Goal: Navigation & Orientation: Find specific page/section

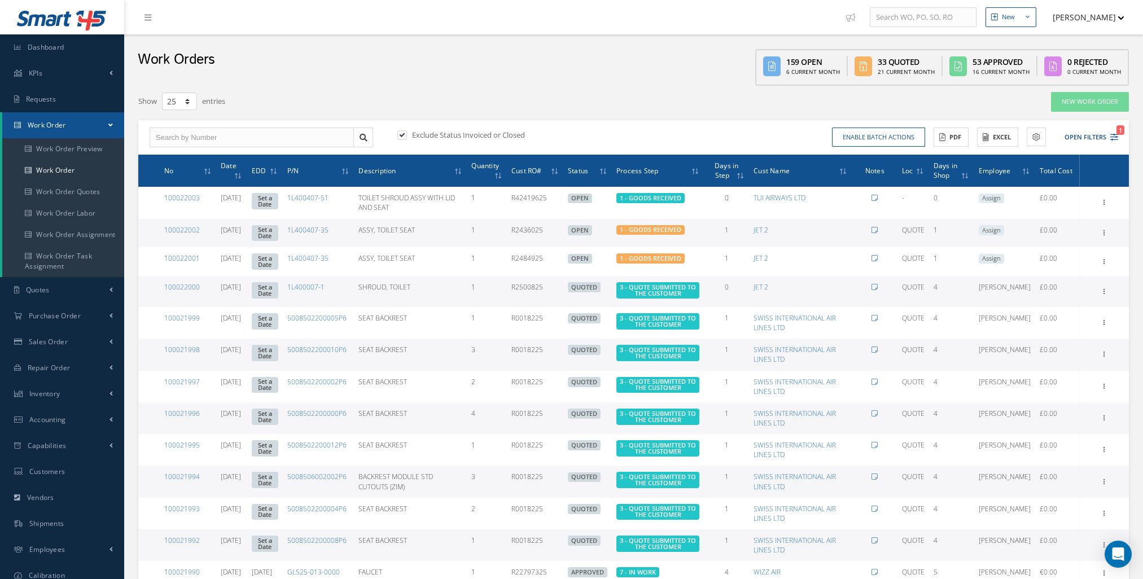
select select "25"
click at [46, 54] on link "Dashboard" at bounding box center [62, 47] width 124 height 26
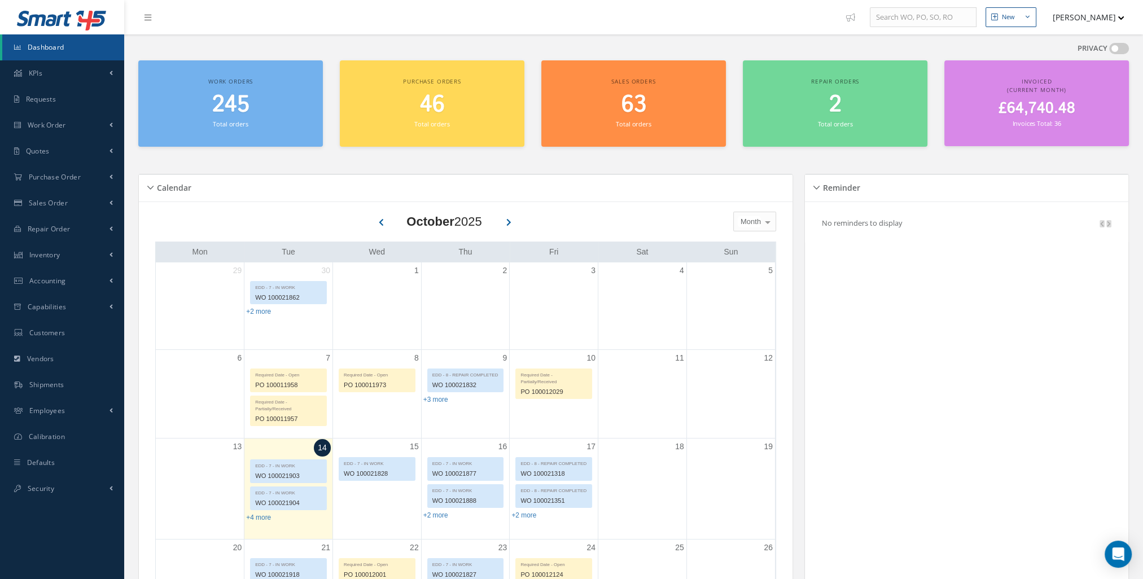
click at [102, 53] on link "Dashboard" at bounding box center [63, 47] width 122 height 26
